Goal: Task Accomplishment & Management: Use online tool/utility

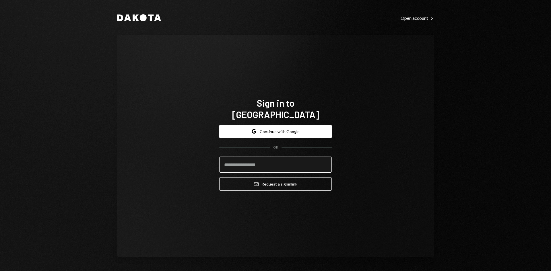
click at [261, 157] on input "email" at bounding box center [275, 165] width 112 height 16
type input "**********"
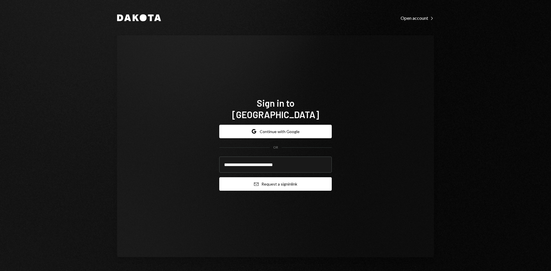
click at [266, 177] on button "Email Request a sign in link" at bounding box center [275, 183] width 112 height 13
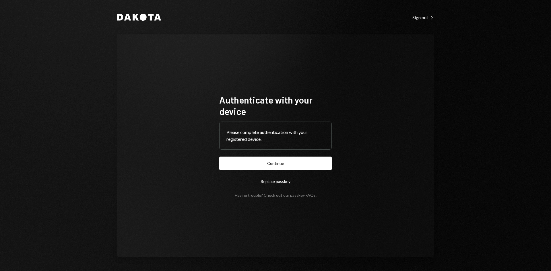
click at [256, 168] on button "Continue" at bounding box center [275, 163] width 112 height 13
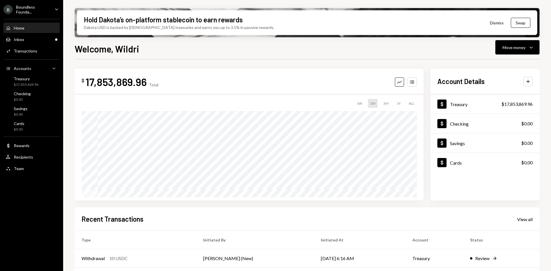
click at [56, 7] on icon "Caret Down" at bounding box center [56, 9] width 6 height 6
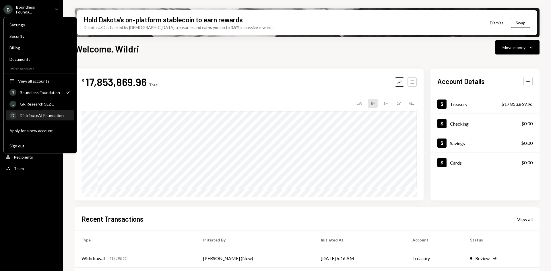
click at [37, 114] on div "DistributeAI Foundation" at bounding box center [45, 115] width 51 height 5
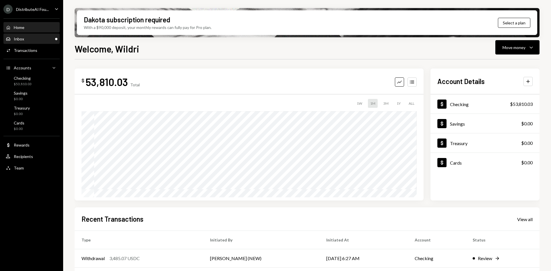
click at [46, 40] on div "Inbox Inbox" at bounding box center [32, 38] width 52 height 5
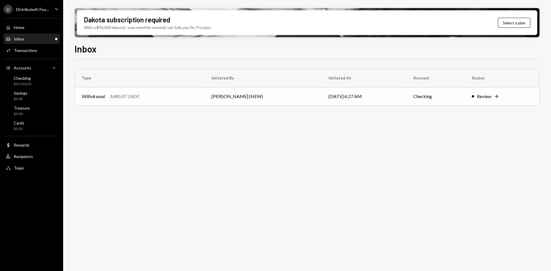
click at [227, 98] on td "Leith Shankland (NEW)" at bounding box center [262, 96] width 117 height 18
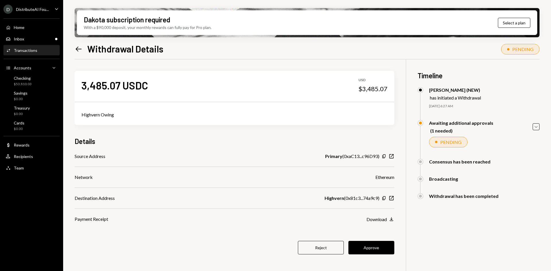
click at [36, 51] on div "Activities Transactions" at bounding box center [32, 50] width 52 height 5
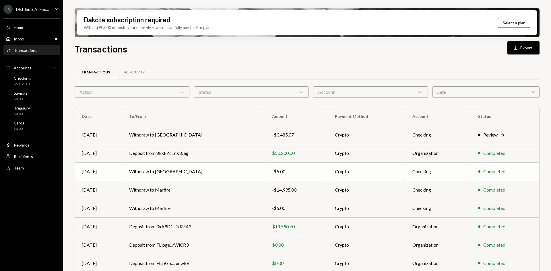
click at [171, 171] on td "Withdraw to Highvern" at bounding box center [193, 171] width 143 height 18
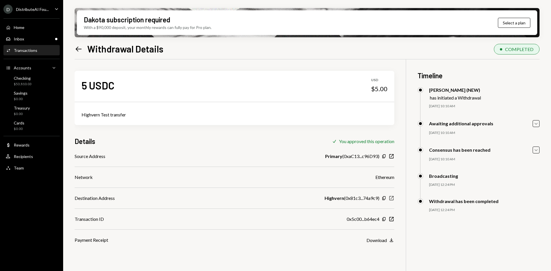
click at [391, 199] on icon "button" at bounding box center [391, 198] width 4 height 4
click at [37, 39] on div "Inbox Inbox" at bounding box center [32, 38] width 52 height 5
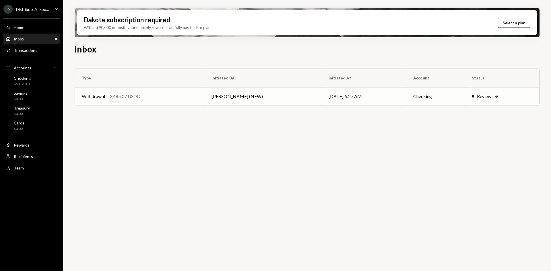
click at [239, 98] on td "Leith Shankland (NEW)" at bounding box center [262, 96] width 117 height 18
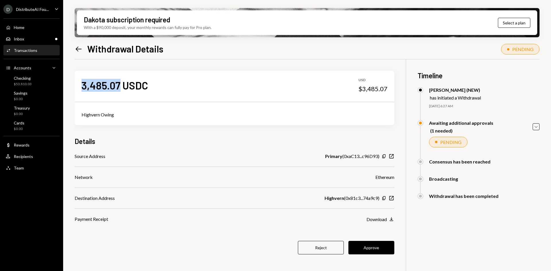
drag, startPoint x: 119, startPoint y: 84, endPoint x: 81, endPoint y: 85, distance: 38.7
click at [81, 85] on div "3,485.07 USDC USD $3,485.07" at bounding box center [234, 85] width 319 height 29
copy div "3,485.07"
click at [312, 93] on div "3,485.07 USDC USD $3,485.07" at bounding box center [234, 85] width 319 height 29
drag, startPoint x: 374, startPoint y: 175, endPoint x: 394, endPoint y: 176, distance: 19.2
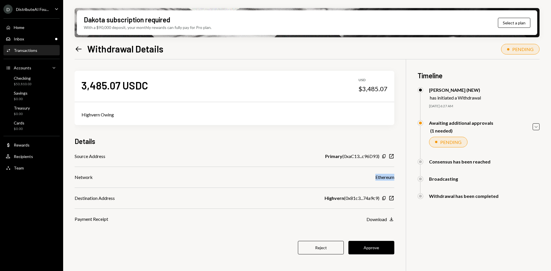
click at [394, 176] on div "Ethereum" at bounding box center [384, 177] width 19 height 7
click at [384, 198] on icon "Copy" at bounding box center [383, 198] width 5 height 5
click at [372, 247] on button "Approve" at bounding box center [371, 247] width 46 height 13
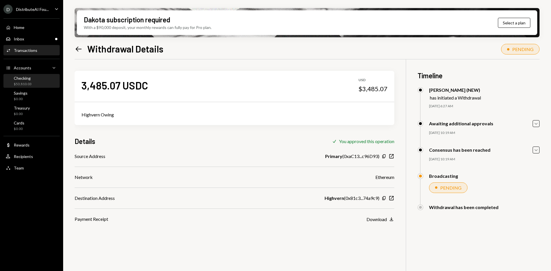
click at [31, 82] on div "$53,810.03" at bounding box center [23, 84] width 18 height 5
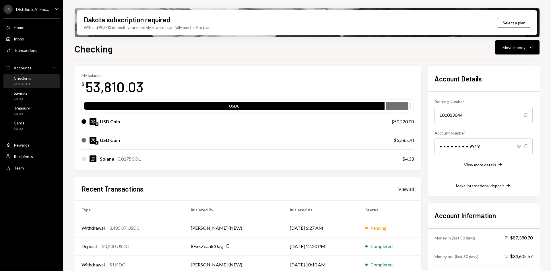
scroll to position [29, 0]
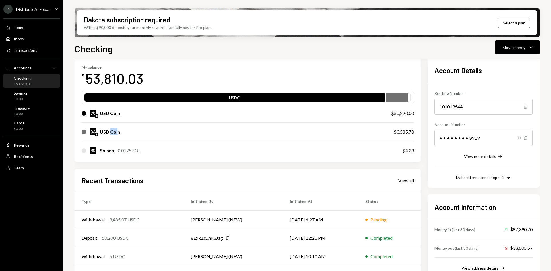
drag, startPoint x: 117, startPoint y: 132, endPoint x: 114, endPoint y: 125, distance: 8.2
click at [110, 132] on div "USD Coin" at bounding box center [110, 131] width 20 height 7
drag, startPoint x: 118, startPoint y: 114, endPoint x: 109, endPoint y: 114, distance: 8.9
click at [109, 114] on div "USD Coin" at bounding box center [110, 113] width 20 height 7
click at [506, 50] on div "Move money" at bounding box center [513, 47] width 23 height 6
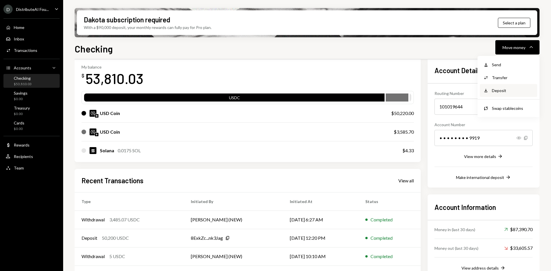
click at [502, 93] on div "Deposit" at bounding box center [512, 90] width 42 height 6
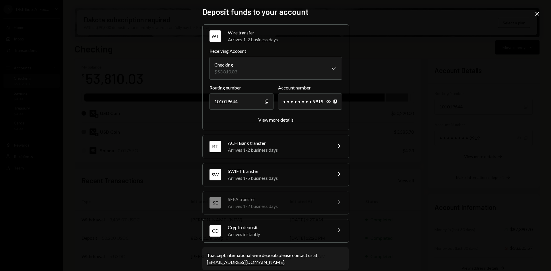
click at [267, 228] on div "Crypto deposit" at bounding box center [278, 227] width 100 height 7
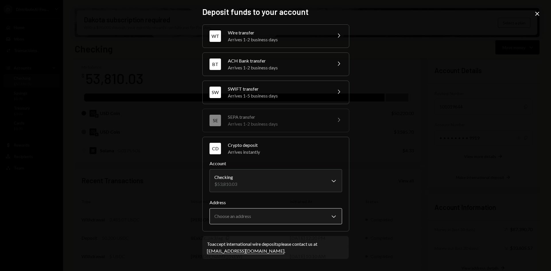
click at [250, 216] on body "D DistributeAI Fou... Caret Down Home Home Inbox Inbox Activities Transactions …" at bounding box center [275, 135] width 551 height 271
select select "**********"
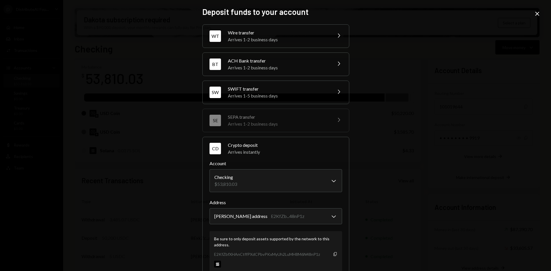
click at [334, 254] on icon "button" at bounding box center [334, 254] width 3 height 4
